Goal: Task Accomplishment & Management: Use online tool/utility

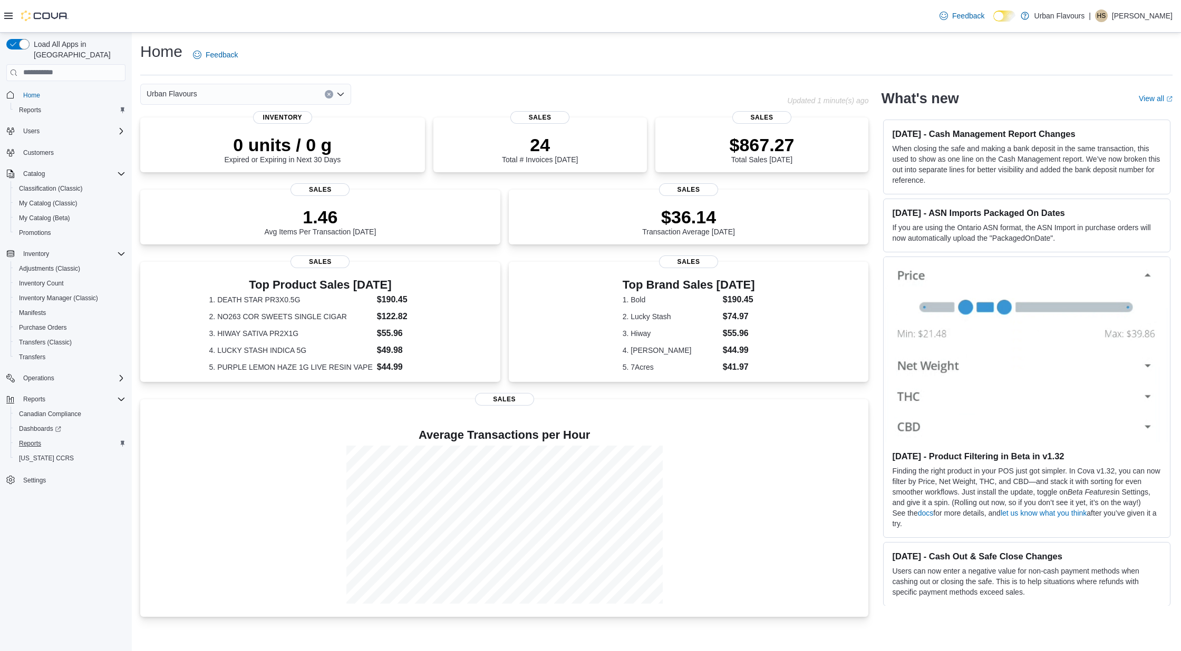
click at [32, 440] on span "Reports" at bounding box center [30, 444] width 22 height 8
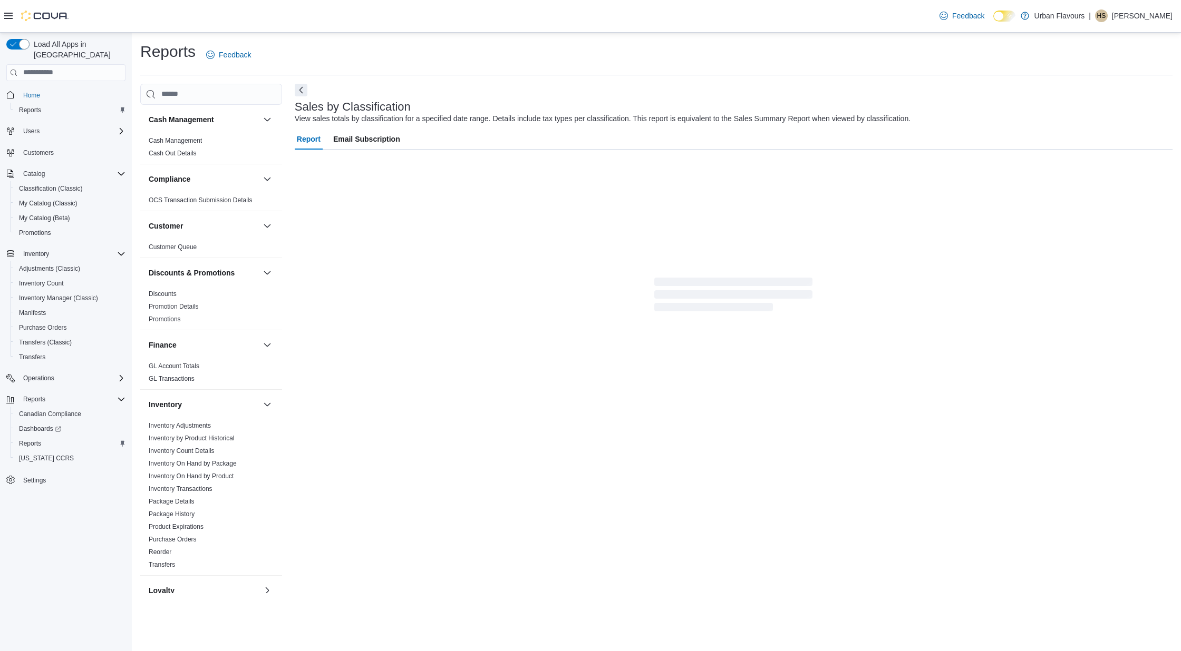
click at [228, 390] on div "Inventory Inventory Adjustments Inventory by Product Historical Inventory Count…" at bounding box center [211, 483] width 142 height 186
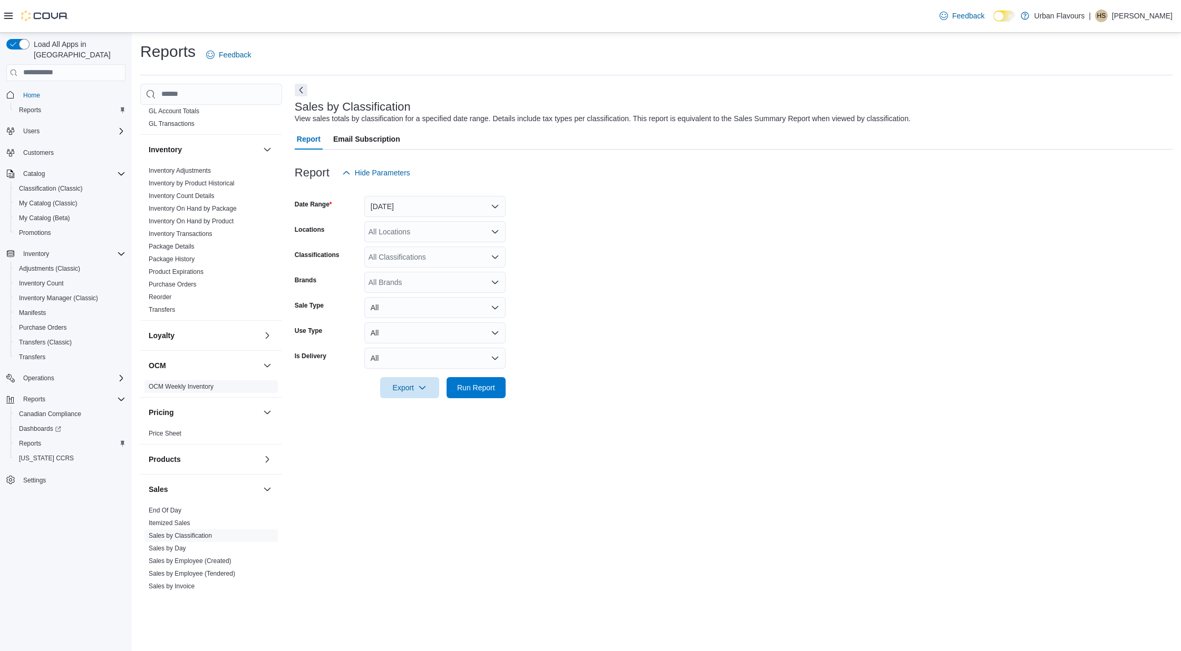
scroll to position [271, 0]
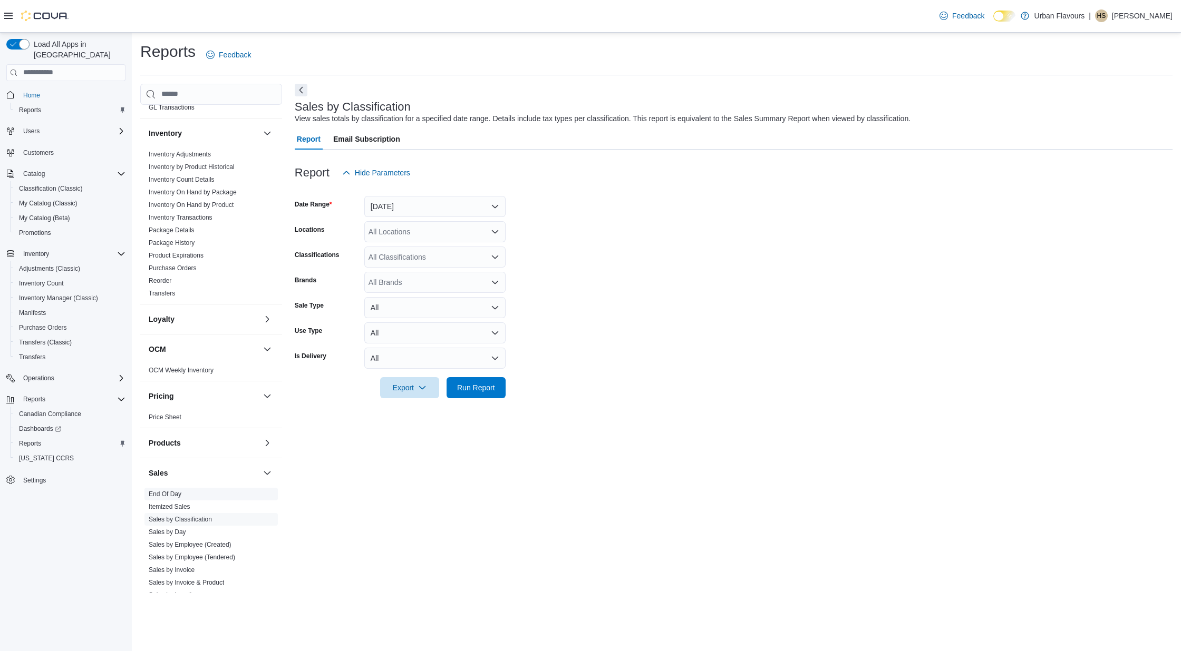
click at [176, 492] on link "End Of Day" at bounding box center [165, 494] width 33 height 7
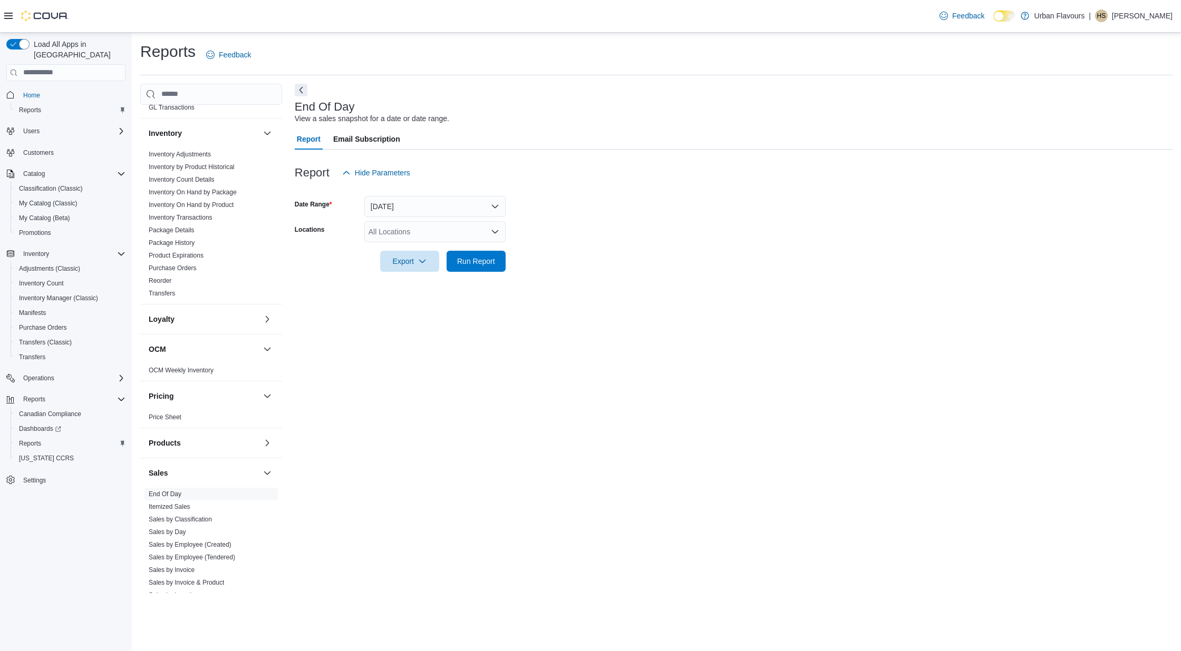
click at [432, 201] on button "[DATE]" at bounding box center [434, 206] width 141 height 21
click at [405, 269] on span "[DATE]" at bounding box center [441, 269] width 120 height 13
click at [417, 235] on div "All Locations" at bounding box center [434, 231] width 141 height 21
click at [409, 263] on span "Urban Flavours" at bounding box center [412, 264] width 51 height 11
click at [472, 261] on span "Run Report" at bounding box center [476, 261] width 38 height 11
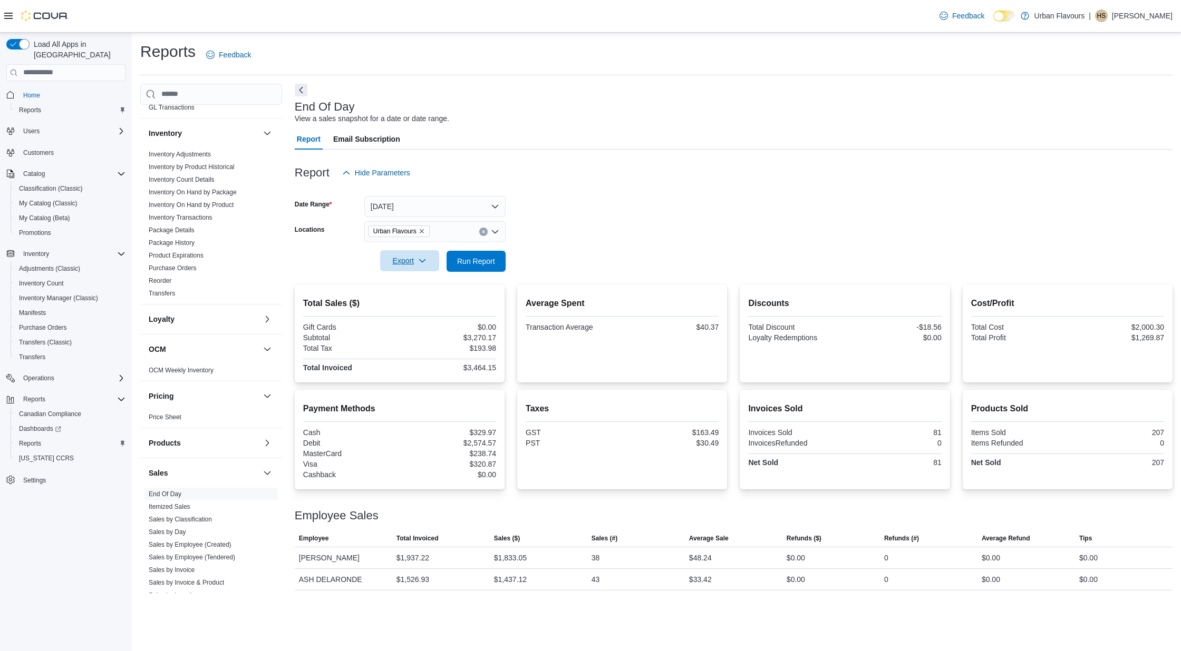
click at [407, 259] on span "Export" at bounding box center [409, 260] width 46 height 21
click at [410, 302] on span "Export to Pdf" at bounding box center [410, 303] width 47 height 8
click at [194, 519] on link "Sales by Classification" at bounding box center [180, 519] width 63 height 7
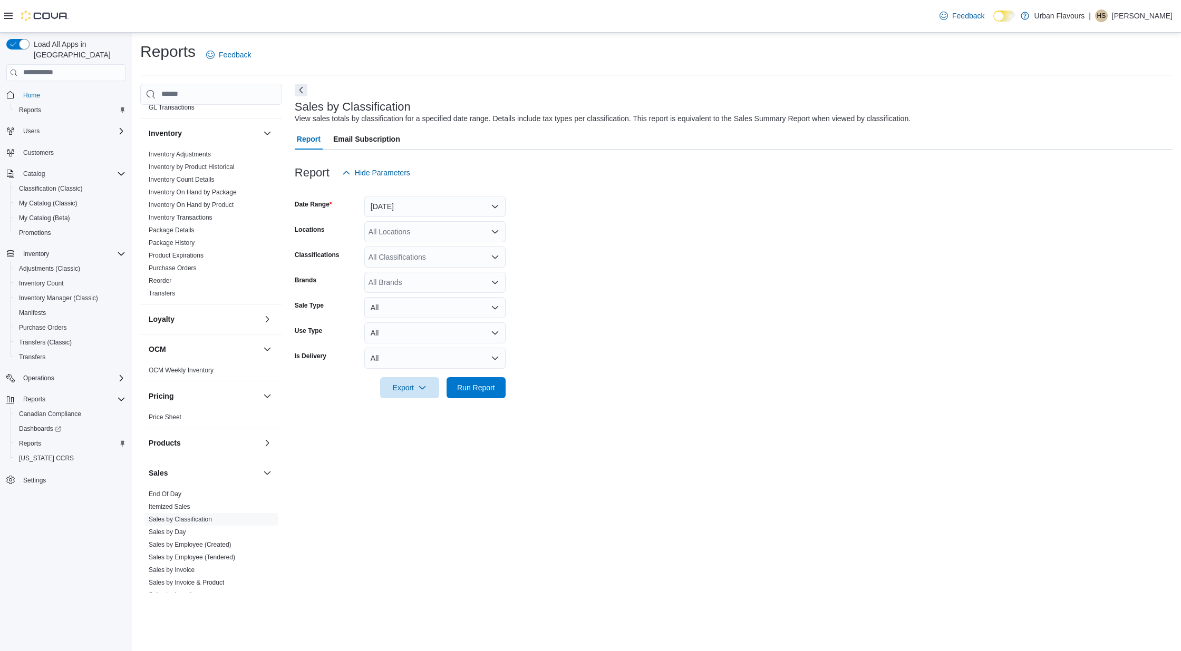
click at [422, 232] on div "All Locations" at bounding box center [434, 231] width 141 height 21
click at [419, 267] on span "Urban Flavours" at bounding box center [412, 264] width 51 height 11
click at [425, 264] on div "All Classifications" at bounding box center [434, 257] width 141 height 21
click at [421, 289] on span "CANNABIS" at bounding box center [406, 290] width 38 height 11
click at [490, 391] on span "Run Report" at bounding box center [476, 387] width 38 height 11
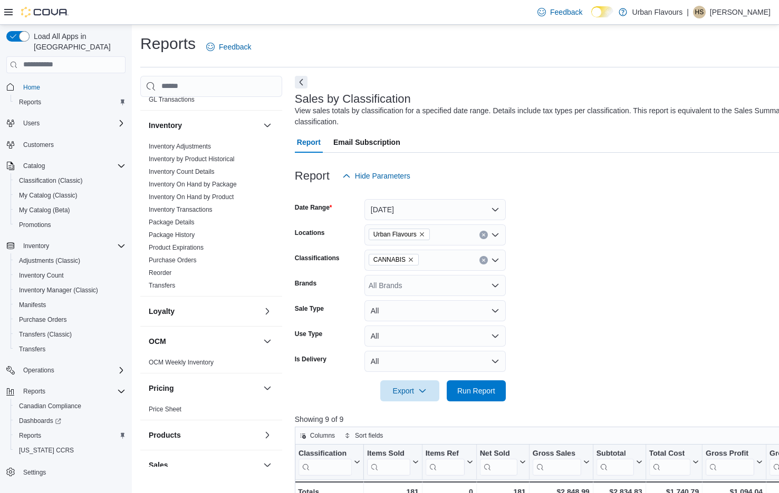
click at [615, 325] on form "Date Range [DATE] Locations Urban Flavours Classifications CANNABIS Brands All …" at bounding box center [598, 294] width 607 height 215
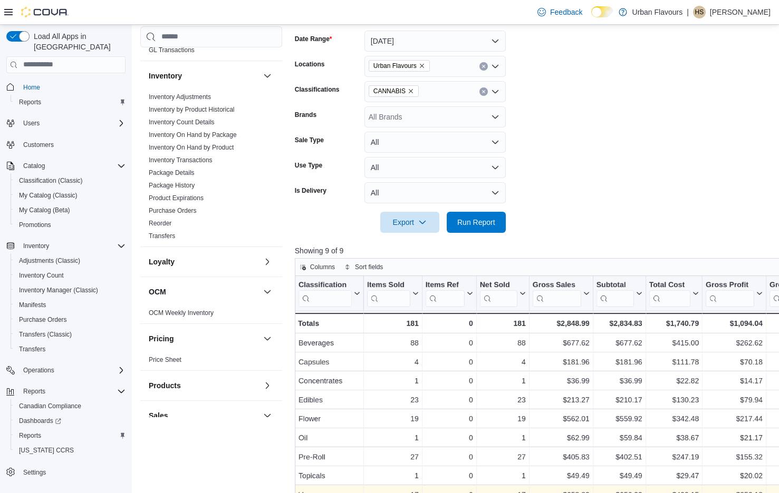
scroll to position [180, 0]
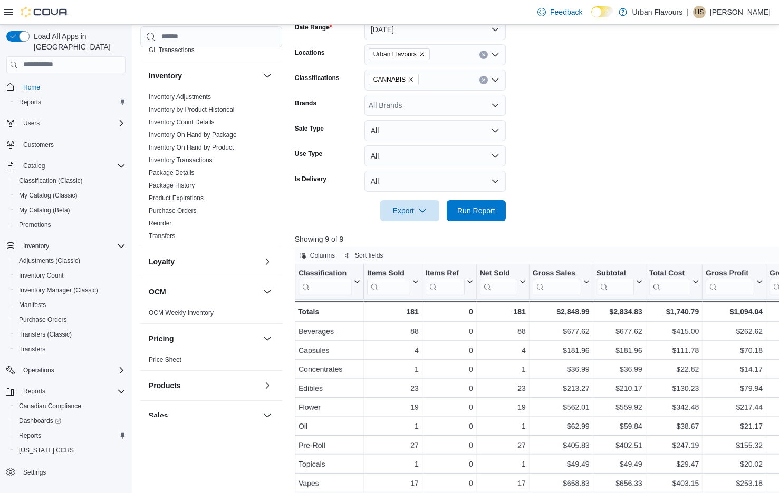
click at [411, 79] on icon "Remove CANNABIS from selection in this group" at bounding box center [410, 79] width 6 height 6
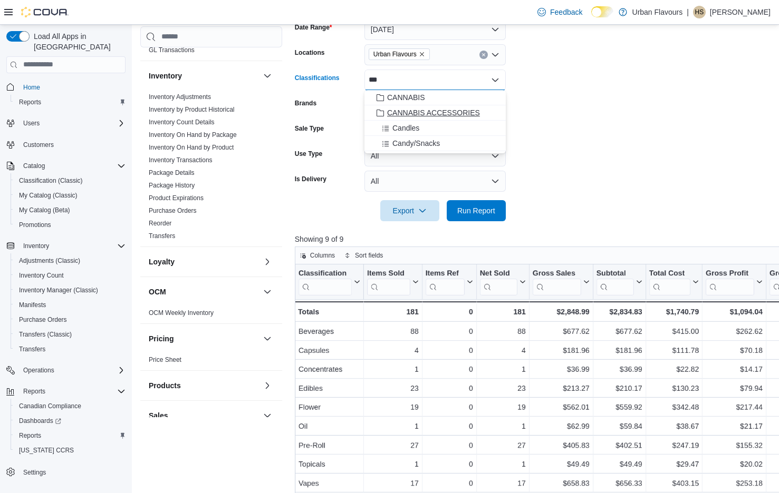
type input "***"
click at [433, 111] on span "CANNABIS ACCESSORIES" at bounding box center [433, 113] width 93 height 11
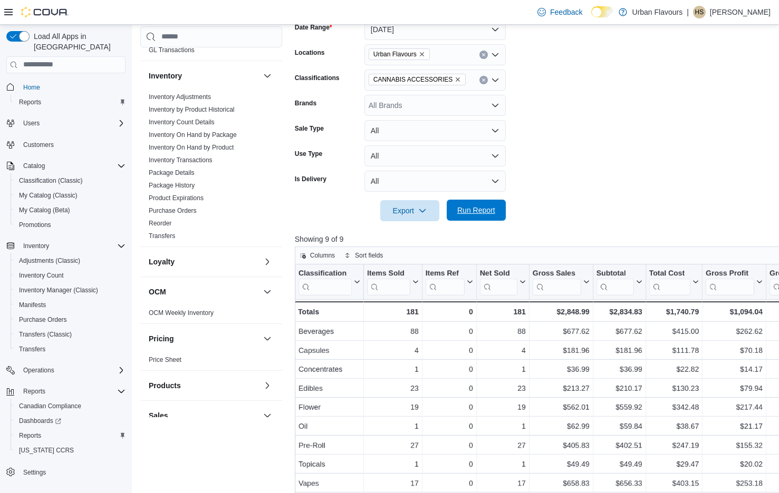
click at [472, 209] on span "Run Report" at bounding box center [476, 210] width 38 height 11
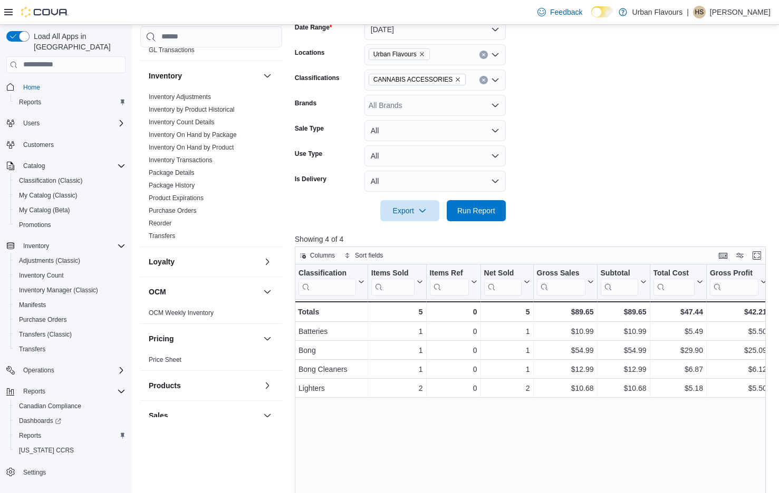
click at [457, 79] on icon "Remove CANNABIS ACCESSORIES from selection in this group" at bounding box center [458, 79] width 4 height 4
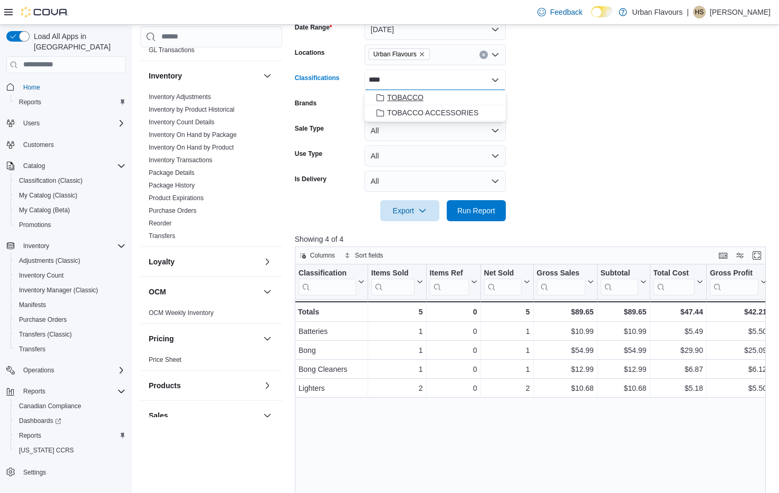
type input "****"
click at [435, 98] on div "TOBACCO" at bounding box center [435, 97] width 129 height 11
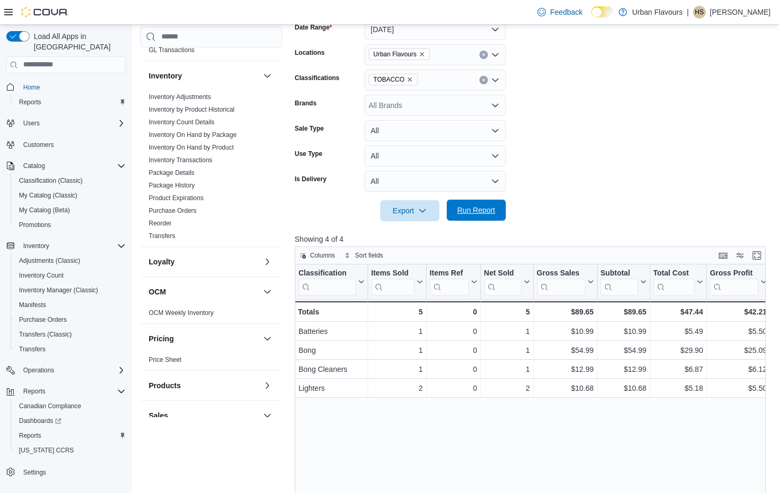
click at [474, 210] on span "Run Report" at bounding box center [476, 210] width 38 height 11
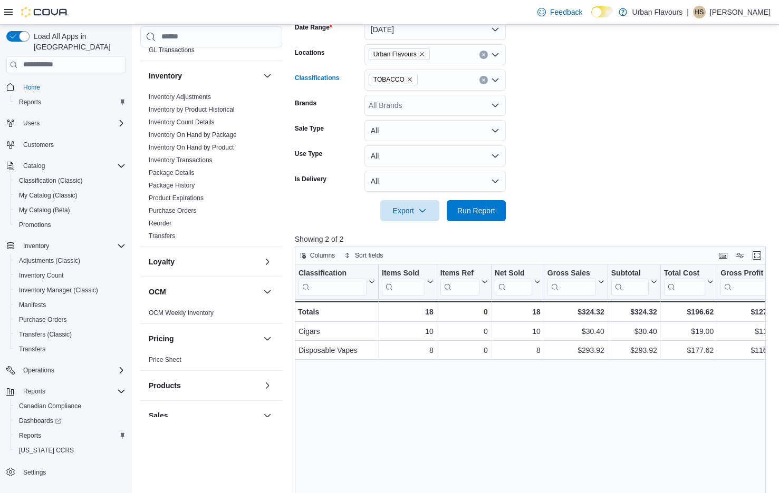
click at [411, 80] on icon "Remove TOBACCO from selection in this group" at bounding box center [409, 79] width 6 height 6
type input "*******"
drag, startPoint x: 424, startPoint y: 99, endPoint x: 424, endPoint y: 110, distance: 11.1
click at [424, 110] on span "TOBACCO ACCESSORIES" at bounding box center [432, 113] width 91 height 11
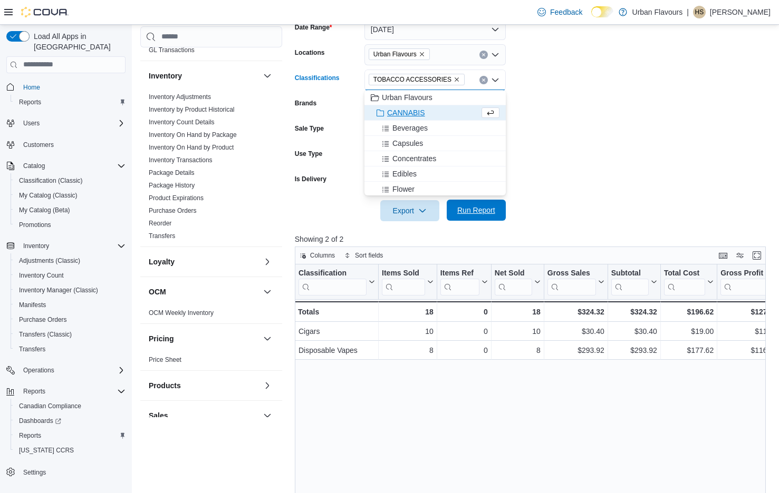
click at [479, 203] on span "Run Report" at bounding box center [476, 210] width 46 height 21
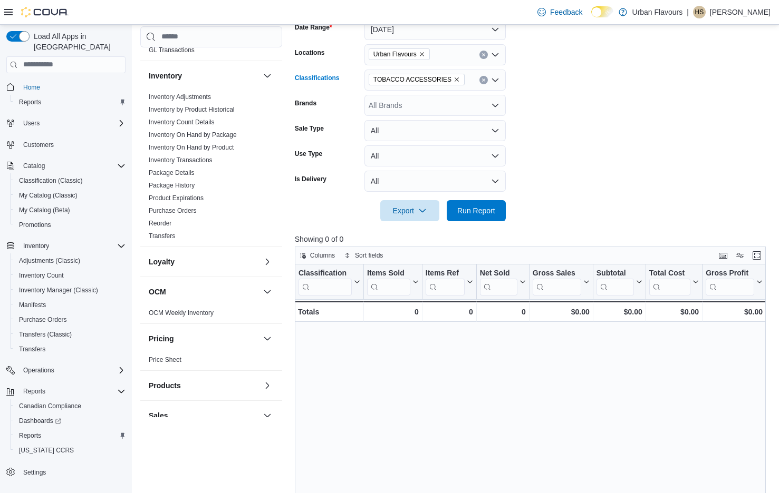
click at [456, 78] on icon "Remove TOBACCO ACCESSORIES from selection in this group" at bounding box center [456, 79] width 4 height 4
type input "*******"
click at [446, 98] on span "CONFECTIONARY/MISC" at bounding box center [429, 97] width 84 height 11
click at [485, 215] on span "Run Report" at bounding box center [476, 210] width 46 height 21
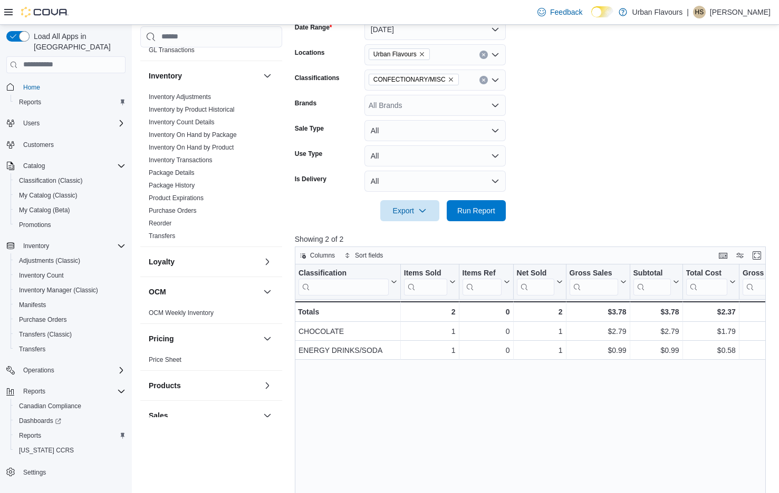
click at [452, 80] on icon "Remove CONFECTIONARY/MISC from selection in this group" at bounding box center [451, 79] width 6 height 6
type input "*****"
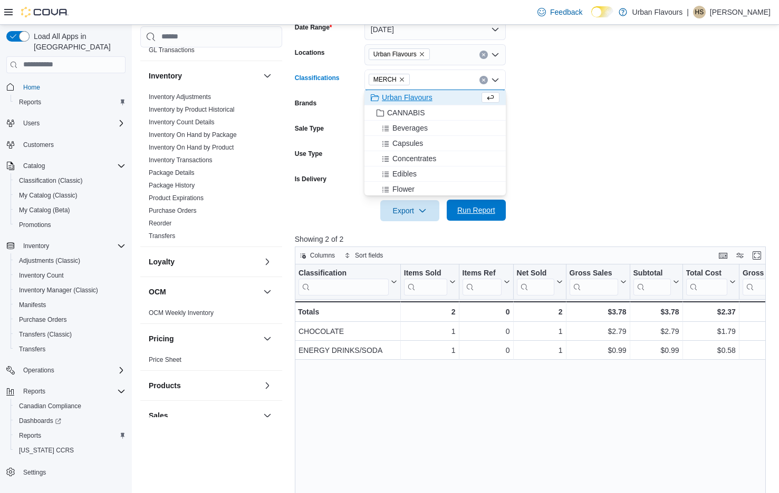
click at [484, 209] on span "Run Report" at bounding box center [476, 210] width 38 height 11
